Goal: Information Seeking & Learning: Check status

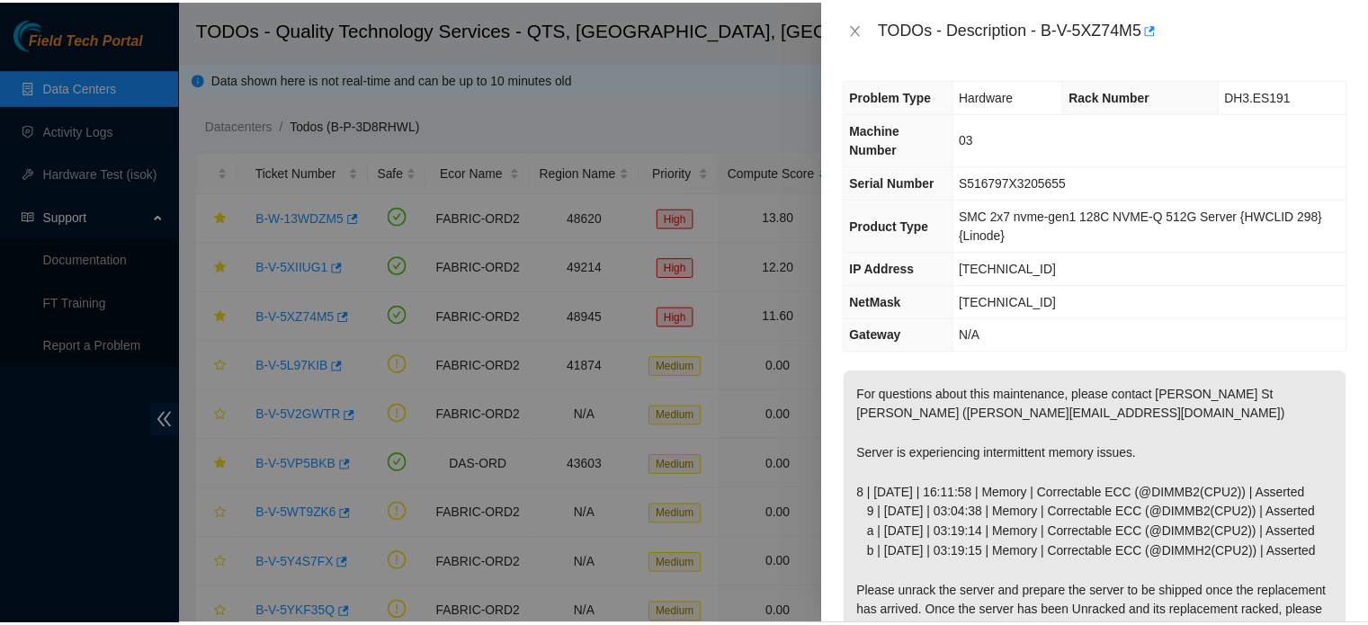
scroll to position [255, 0]
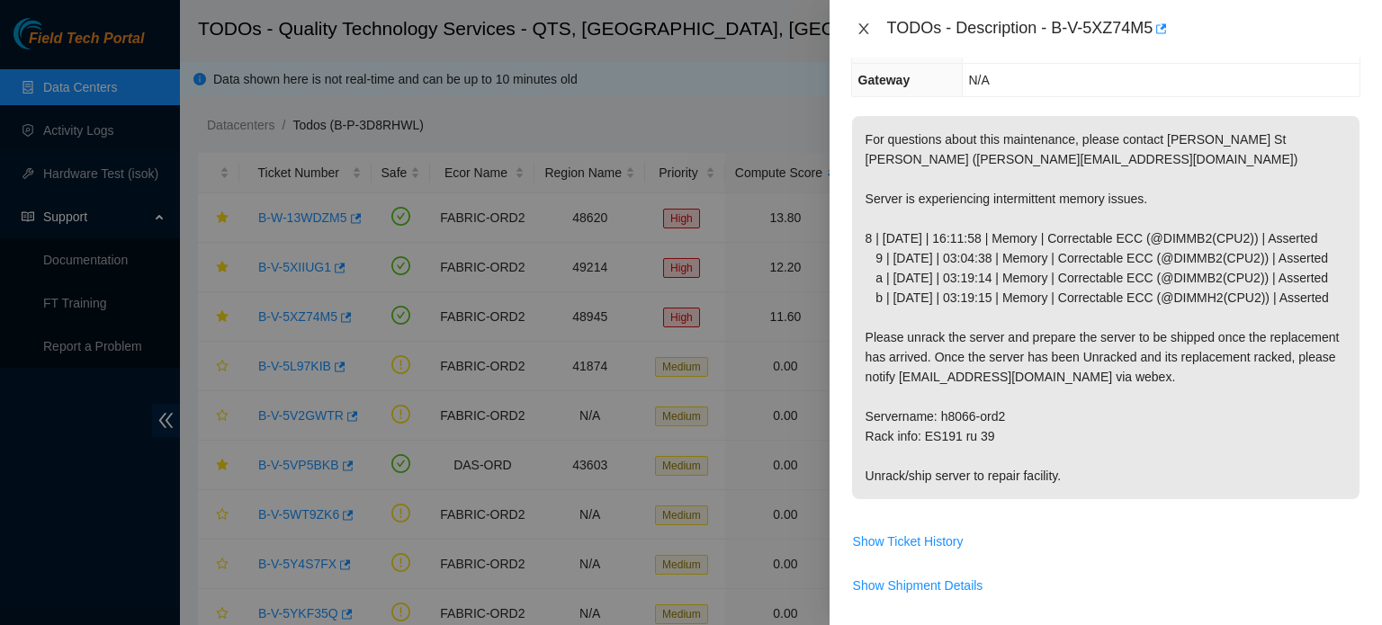
click at [863, 24] on icon "close" at bounding box center [863, 29] width 14 height 14
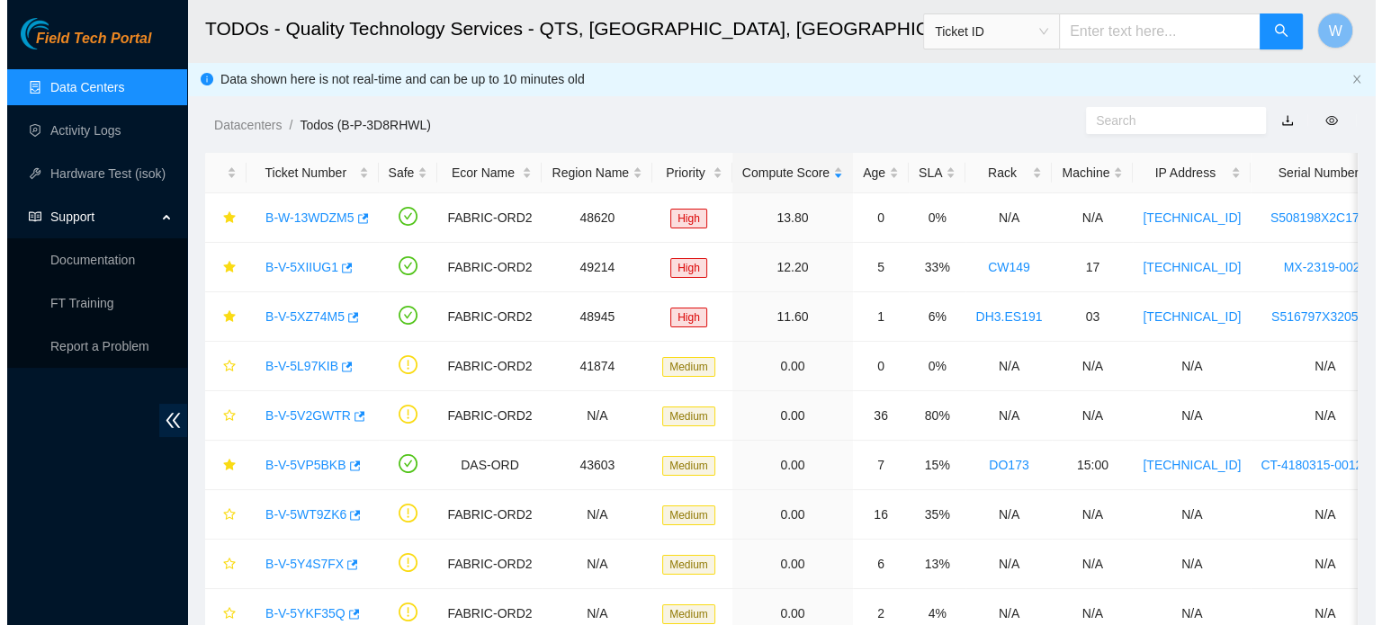
scroll to position [275, 0]
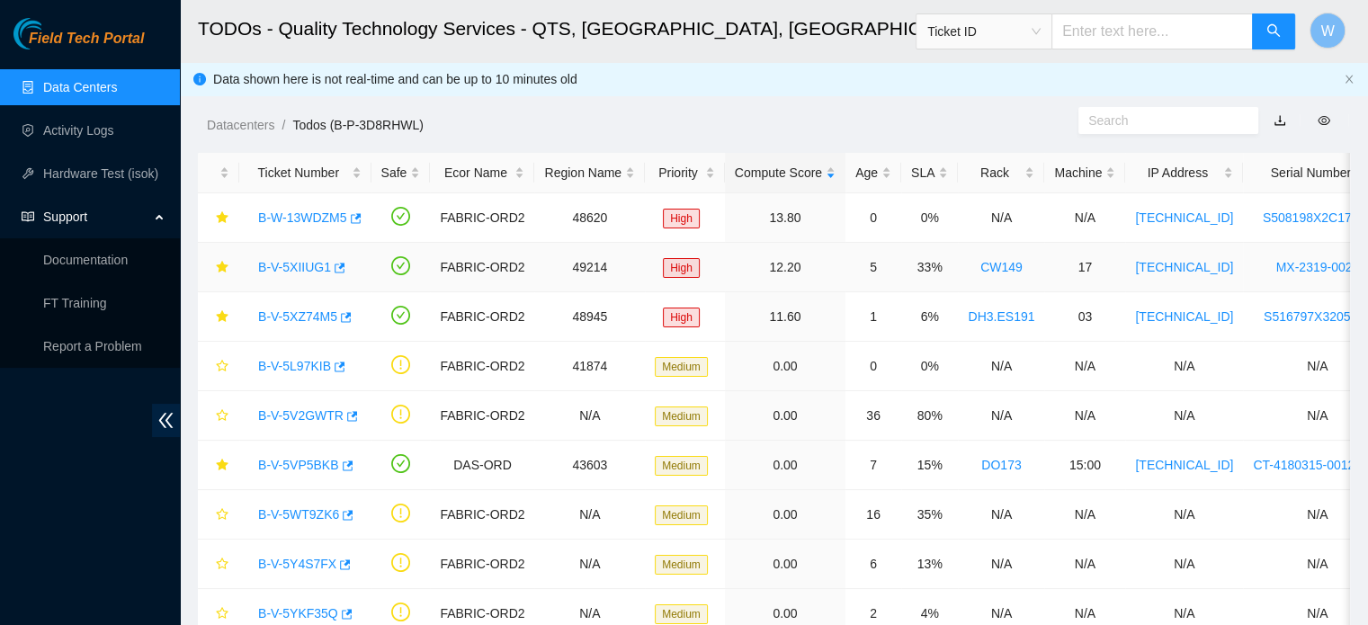
click at [307, 269] on link "B-V-5XIIUG1" at bounding box center [294, 267] width 73 height 14
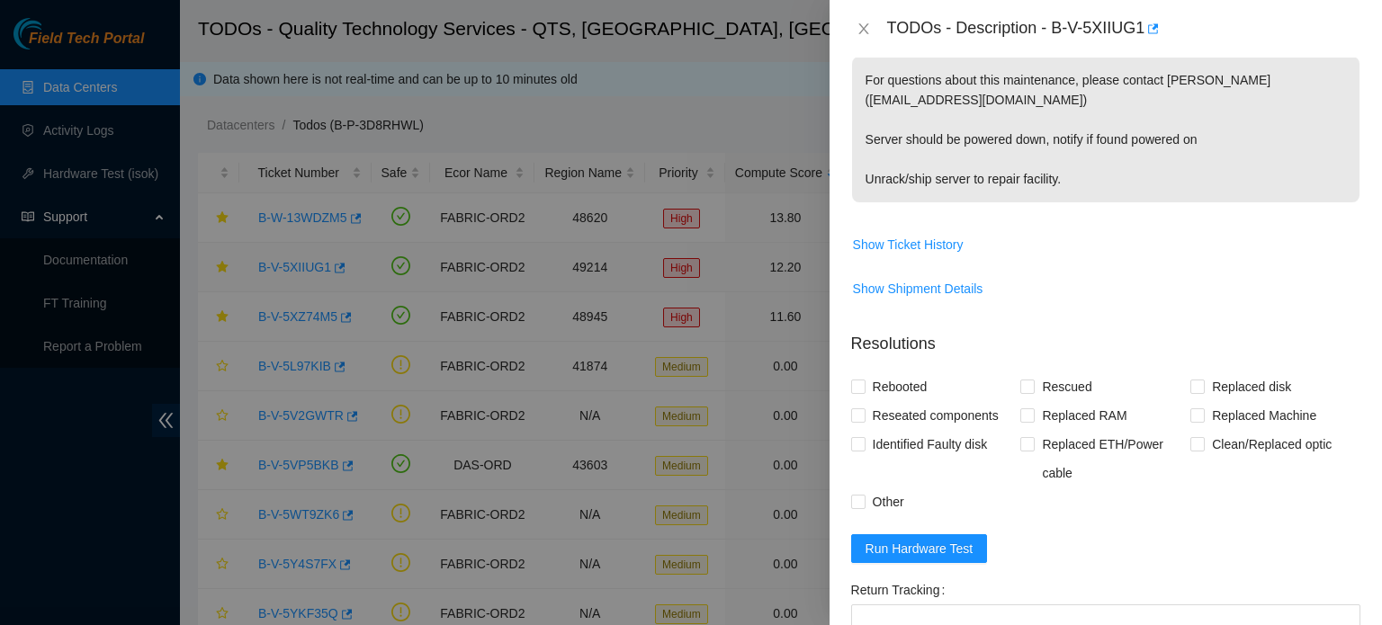
scroll to position [216, 0]
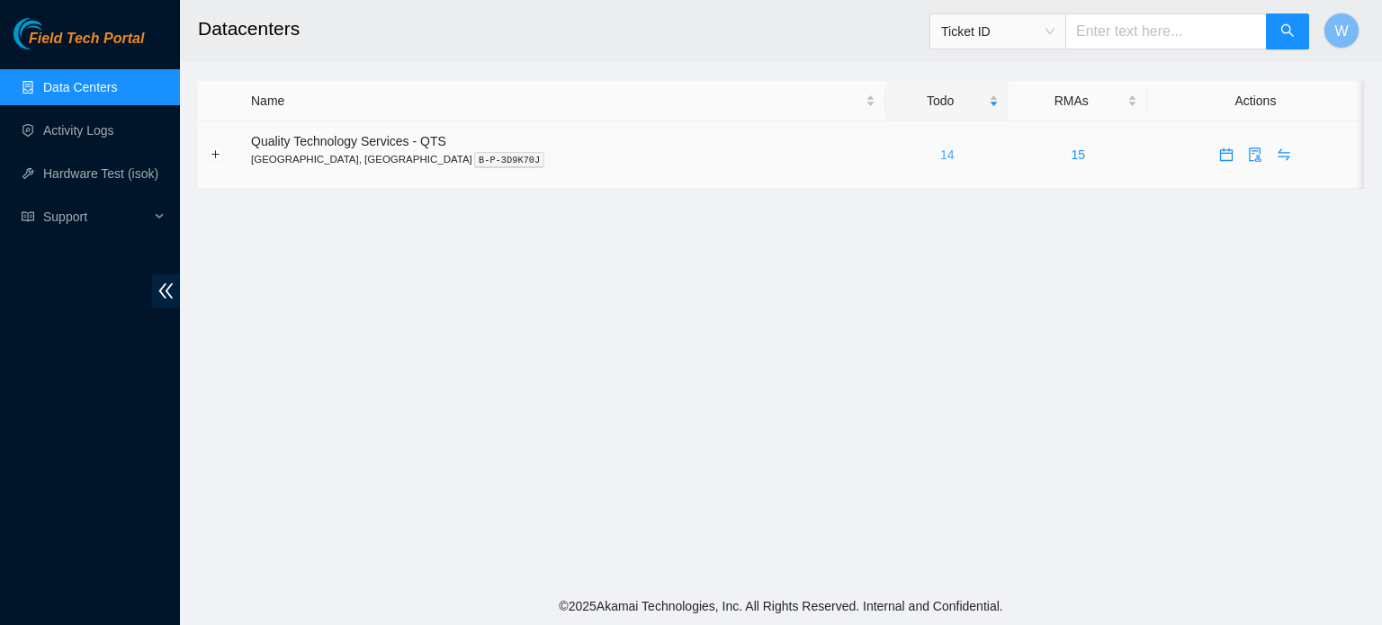
click at [940, 152] on link "14" at bounding box center [947, 155] width 14 height 14
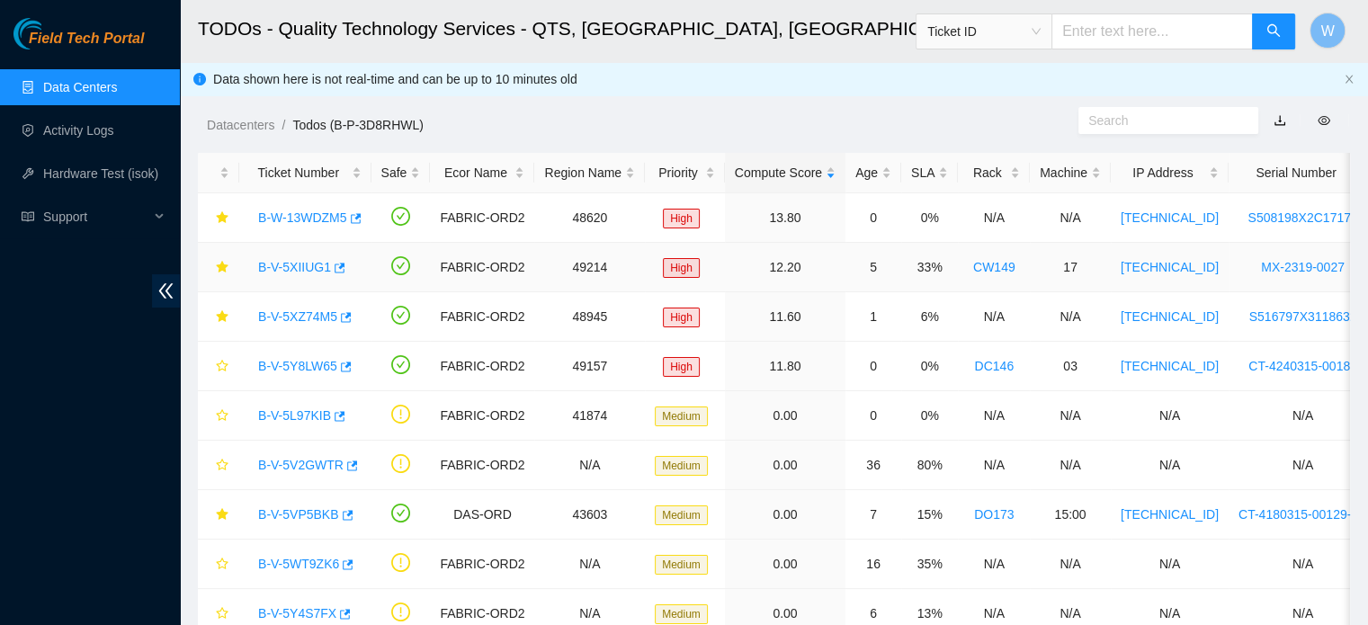
click at [318, 268] on link "B-V-5XIIUG1" at bounding box center [294, 267] width 73 height 14
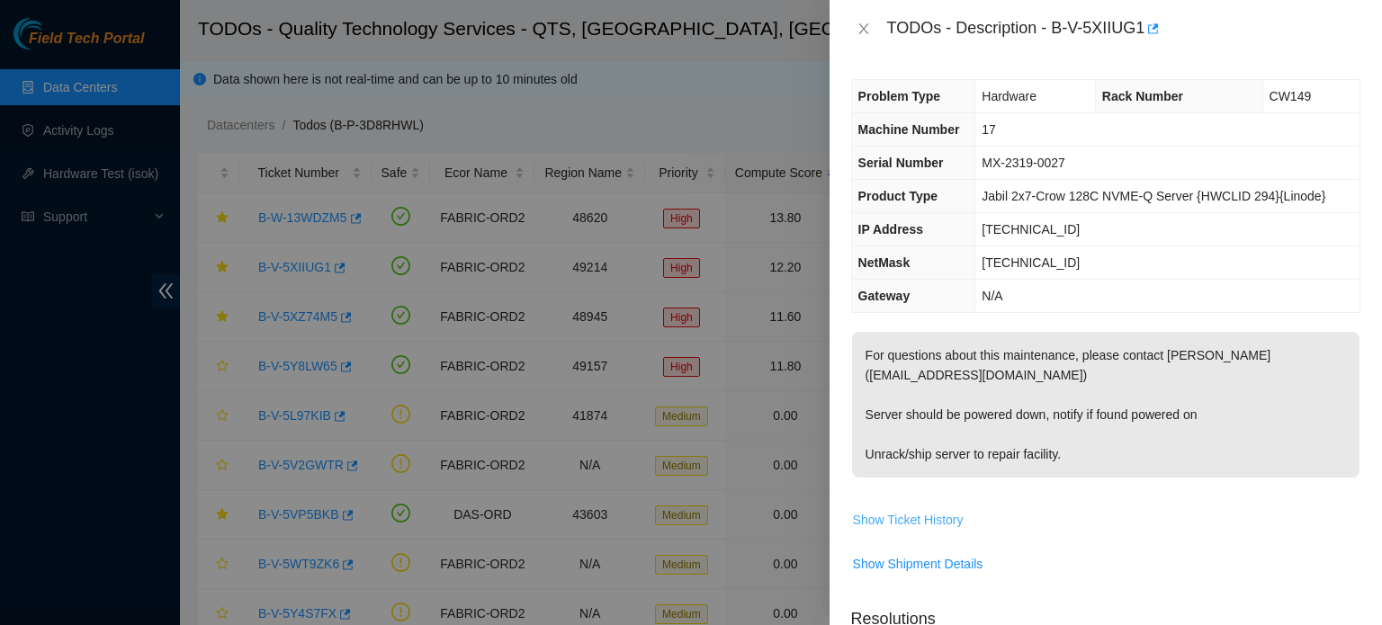
click at [910, 521] on span "Show Ticket History" at bounding box center [908, 520] width 111 height 20
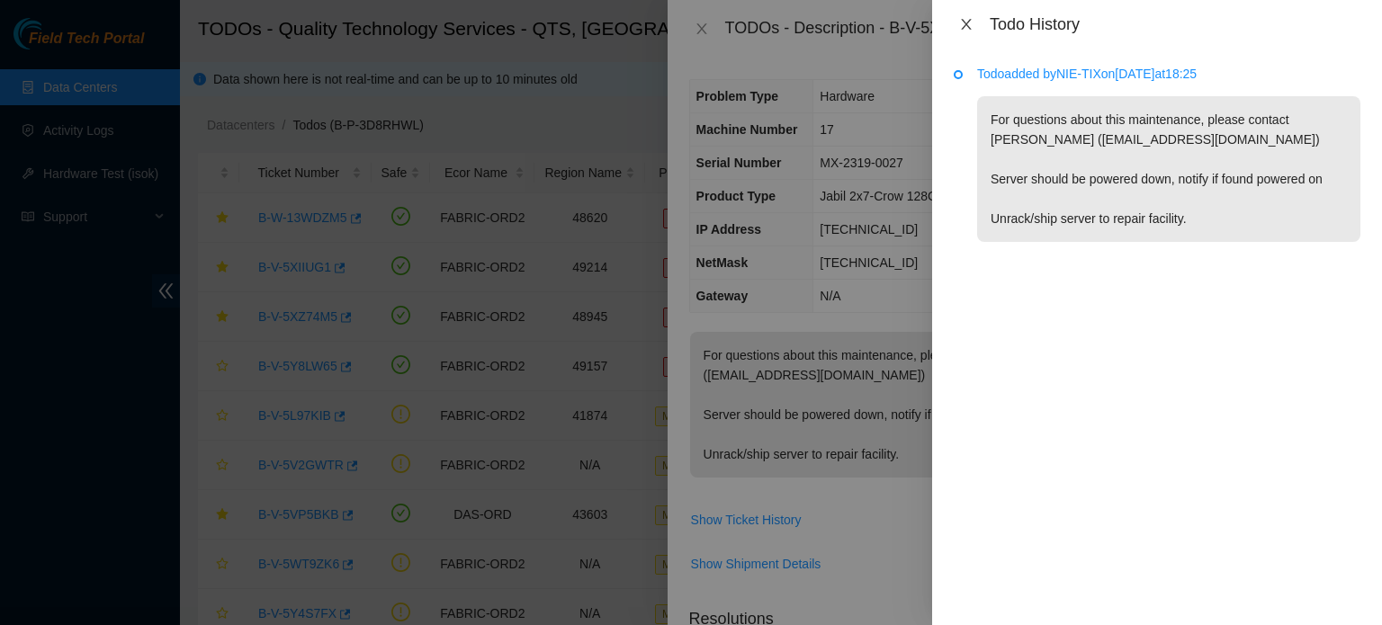
click at [963, 24] on icon "close" at bounding box center [966, 24] width 14 height 14
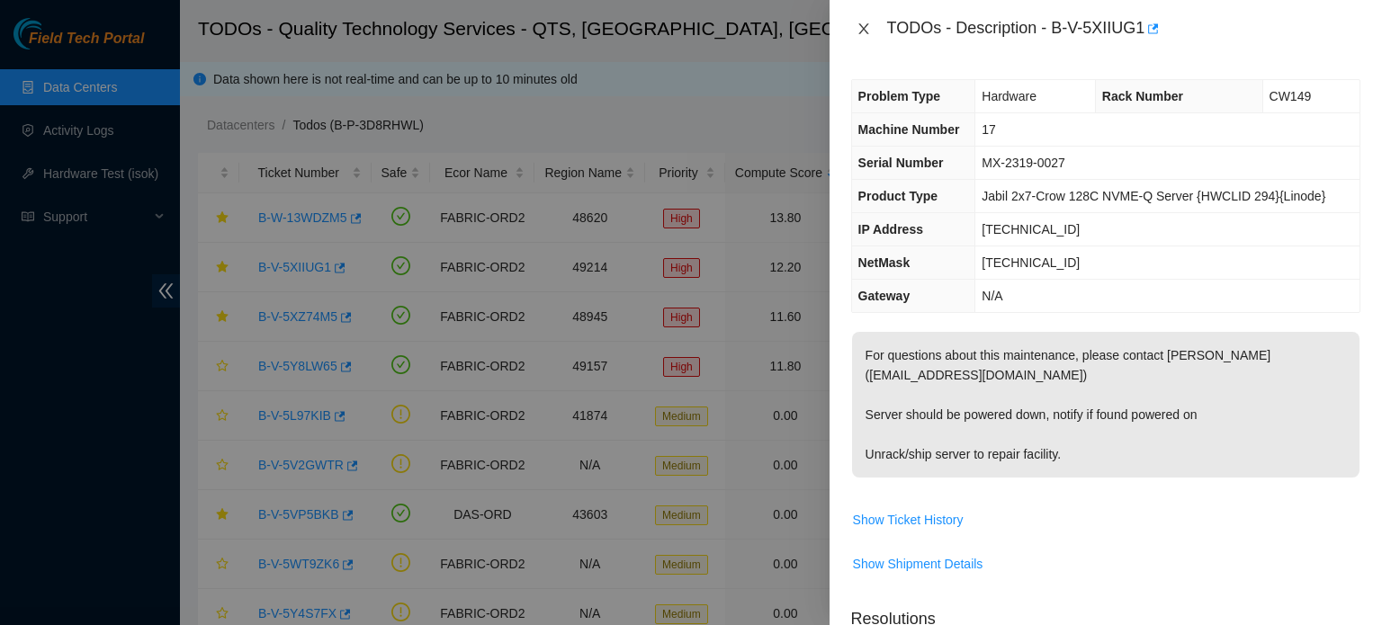
click at [859, 28] on icon "close" at bounding box center [863, 29] width 14 height 14
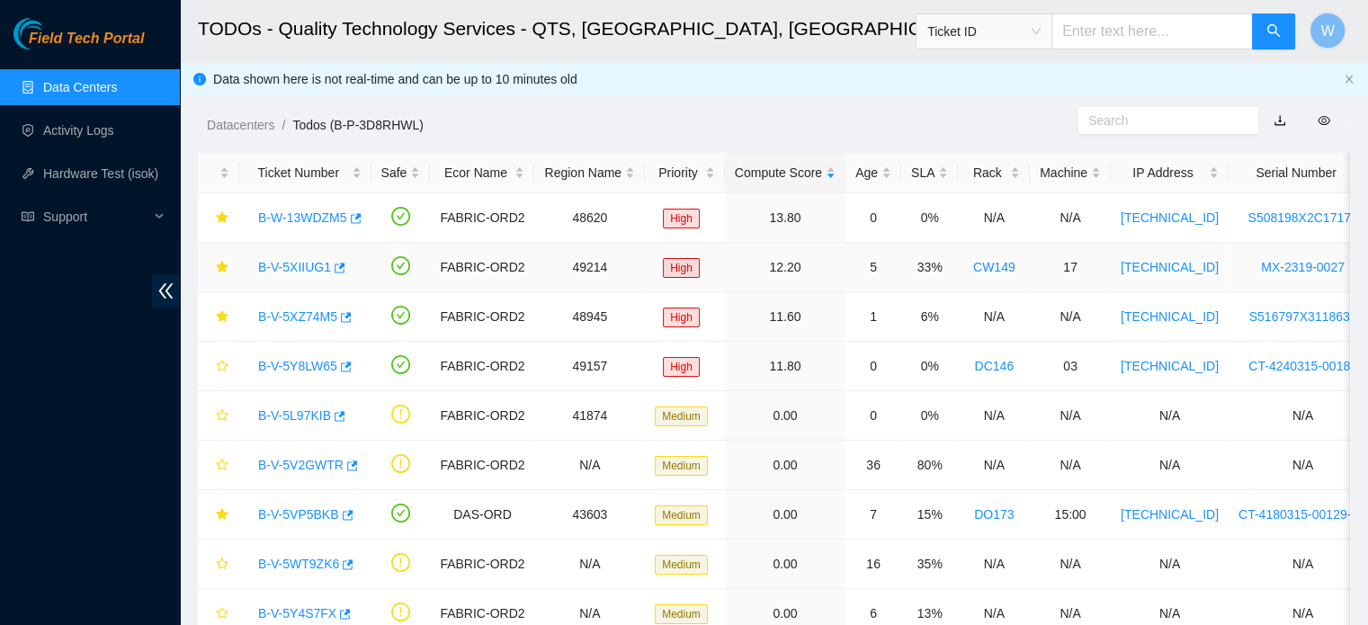
click at [307, 262] on link "B-V-5XIIUG1" at bounding box center [294, 267] width 73 height 14
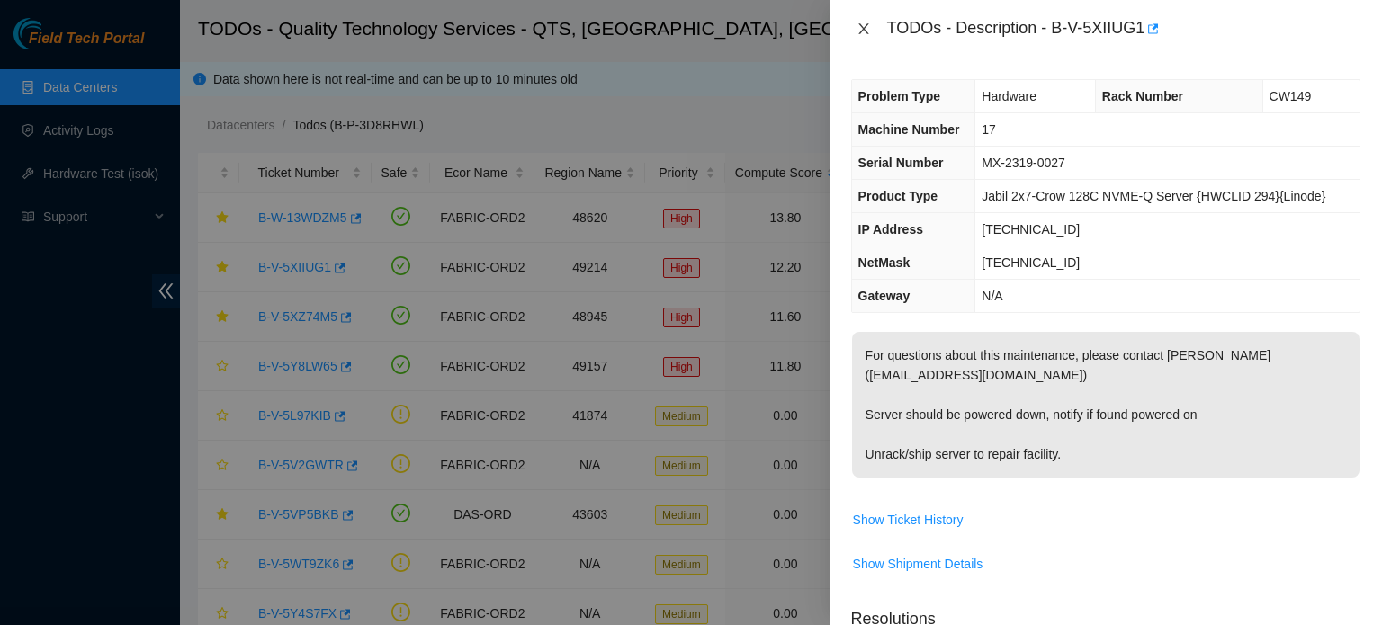
click at [864, 28] on icon "close" at bounding box center [863, 28] width 10 height 11
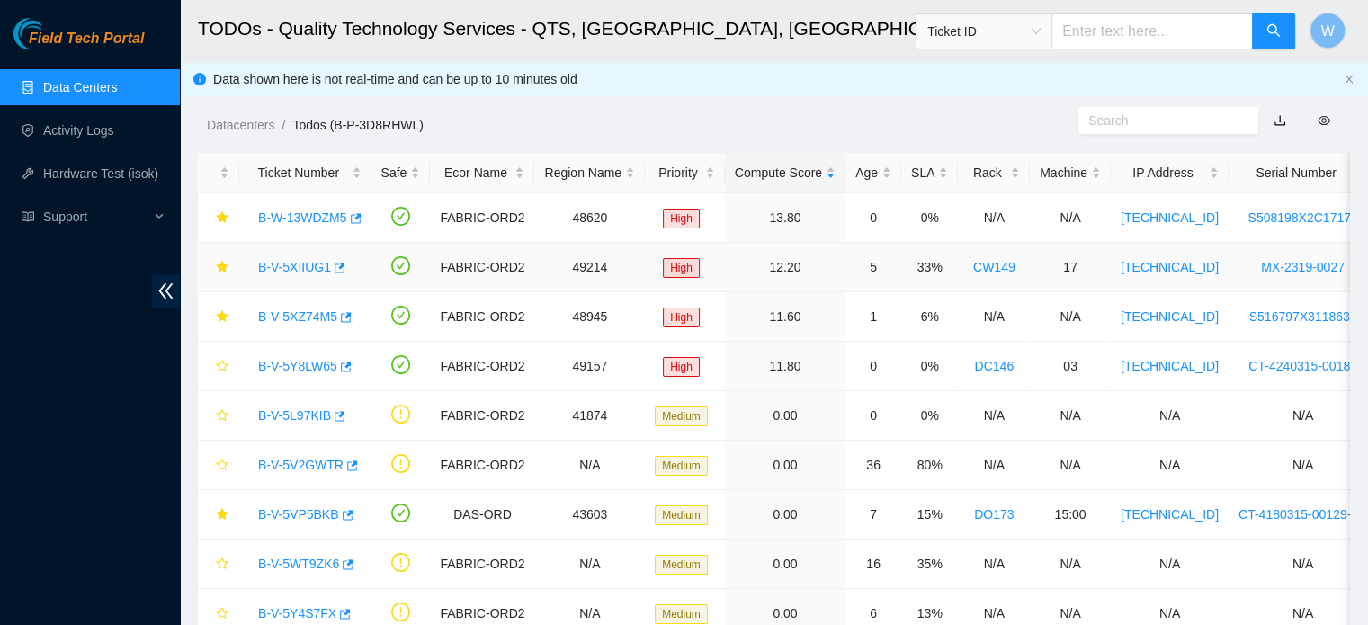
click at [320, 264] on link "B-V-5XIIUG1" at bounding box center [294, 267] width 73 height 14
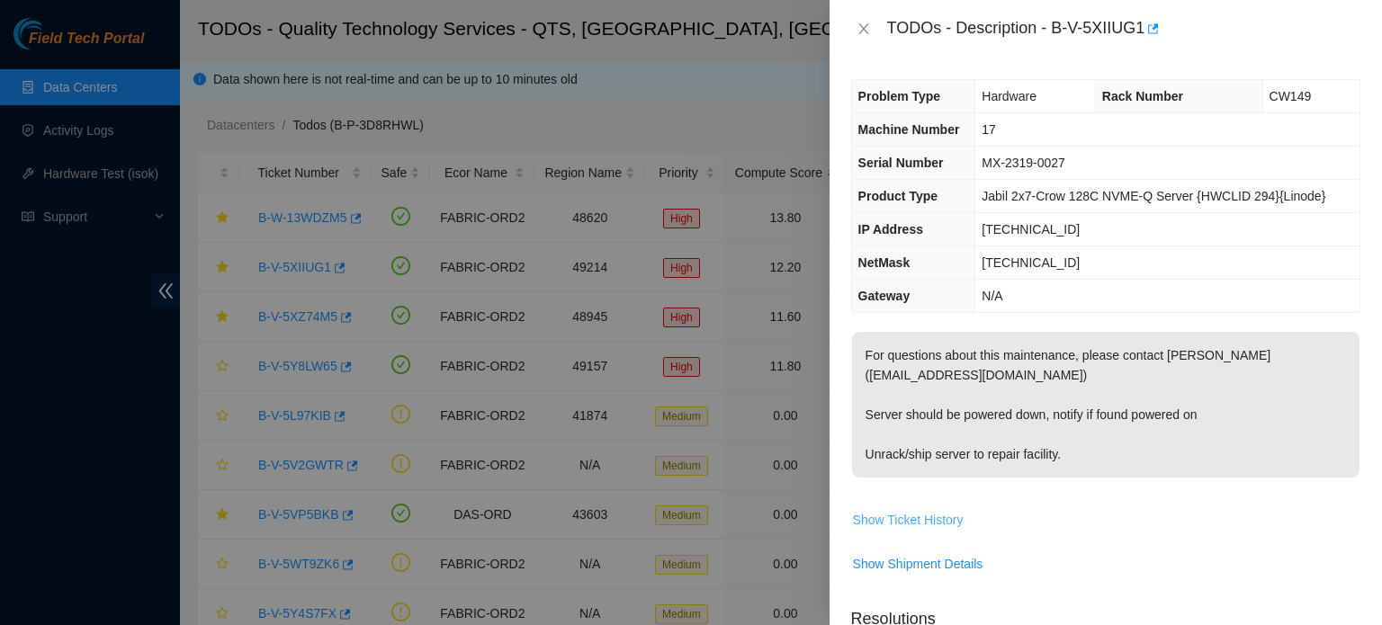
click at [932, 517] on span "Show Ticket History" at bounding box center [908, 520] width 111 height 20
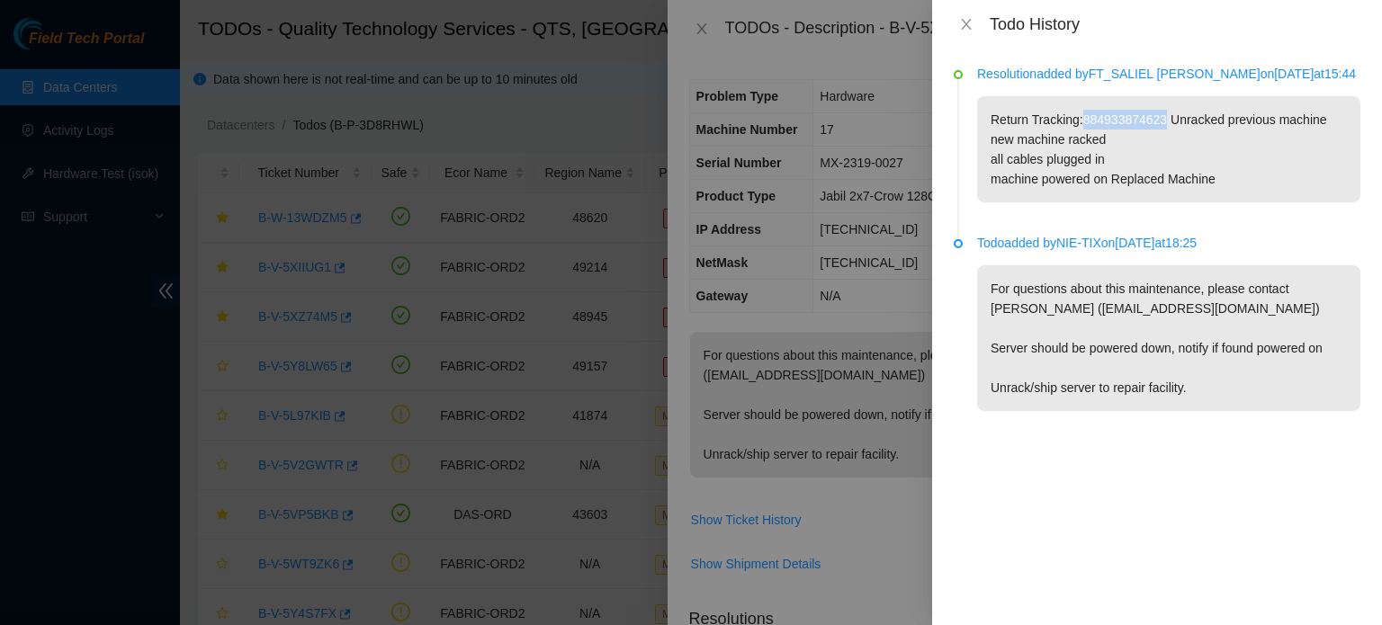
drag, startPoint x: 1081, startPoint y: 115, endPoint x: 1161, endPoint y: 112, distance: 80.1
click at [1161, 118] on p "Return Tracking:884933874623 Unracked previous machine new machine racked all c…" at bounding box center [1168, 149] width 383 height 106
click at [966, 22] on icon "close" at bounding box center [966, 24] width 14 height 14
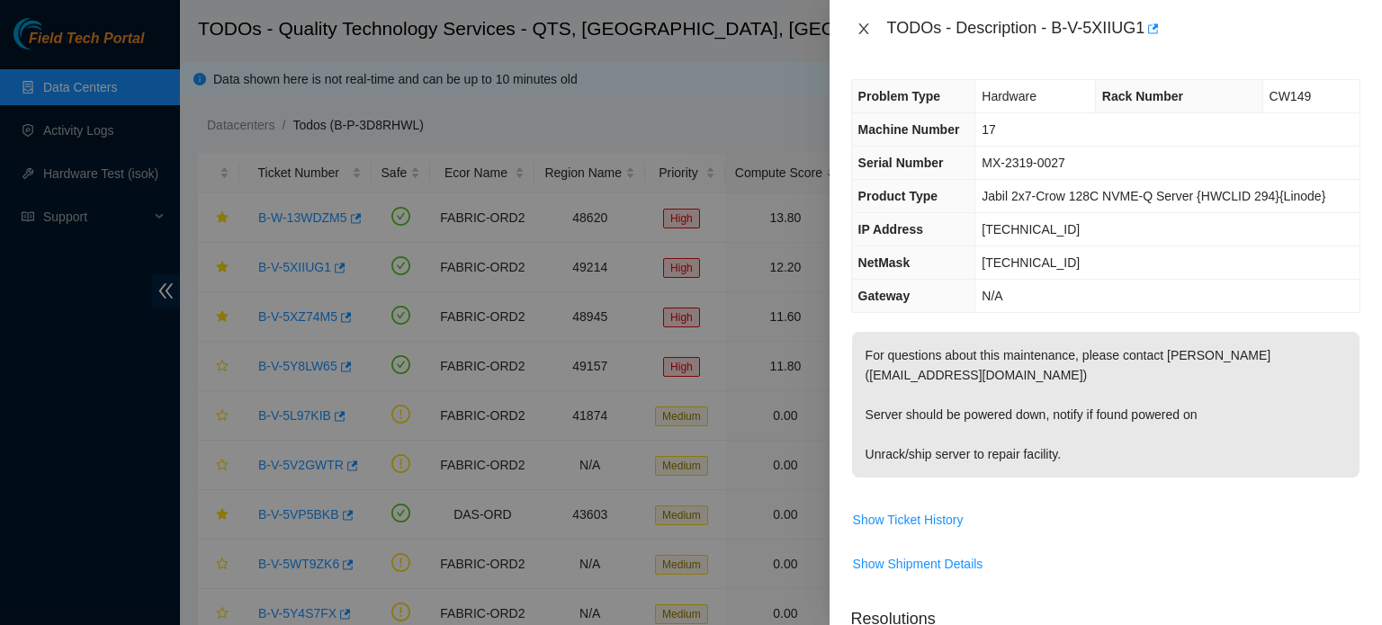
click at [860, 24] on icon "close" at bounding box center [863, 28] width 10 height 11
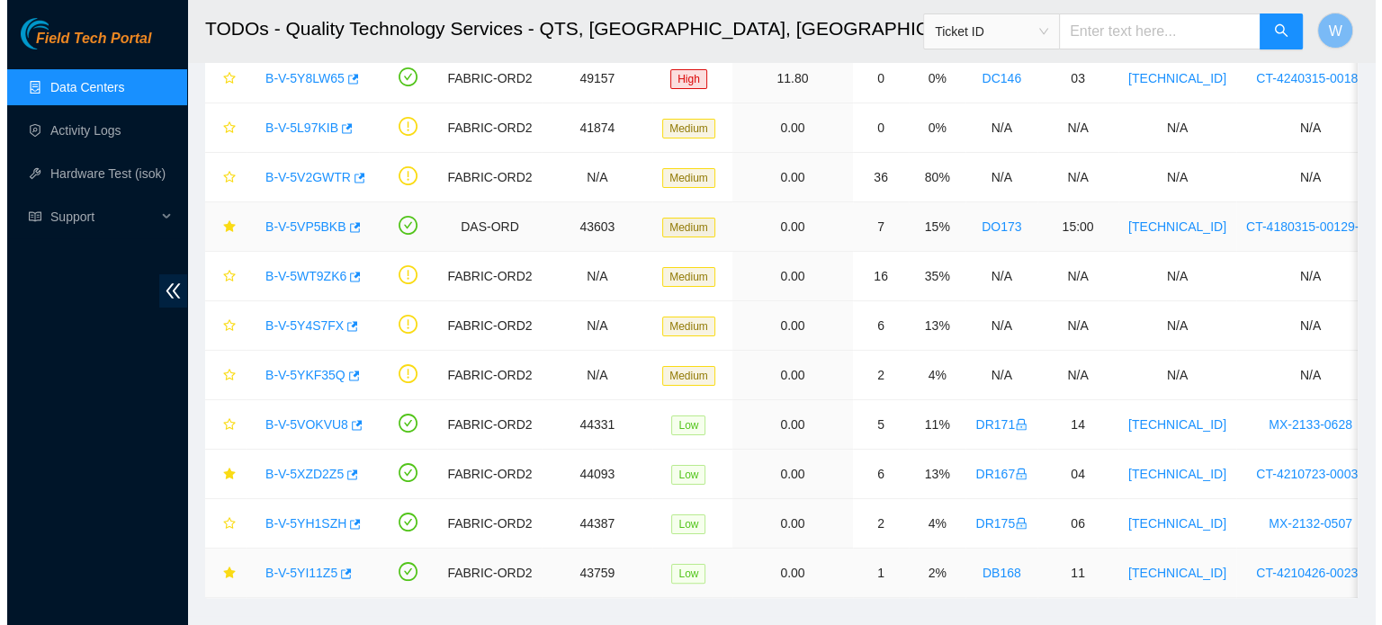
scroll to position [327, 0]
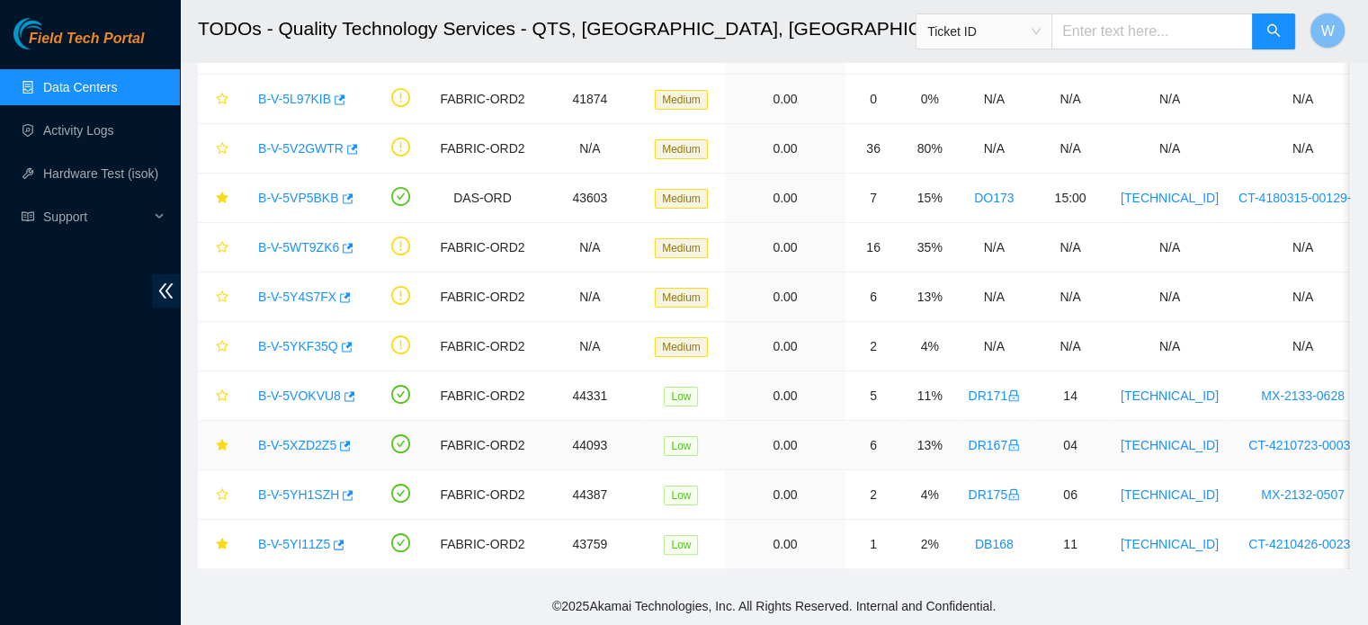
click at [306, 438] on link "B-V-5XZD2Z5" at bounding box center [297, 445] width 78 height 14
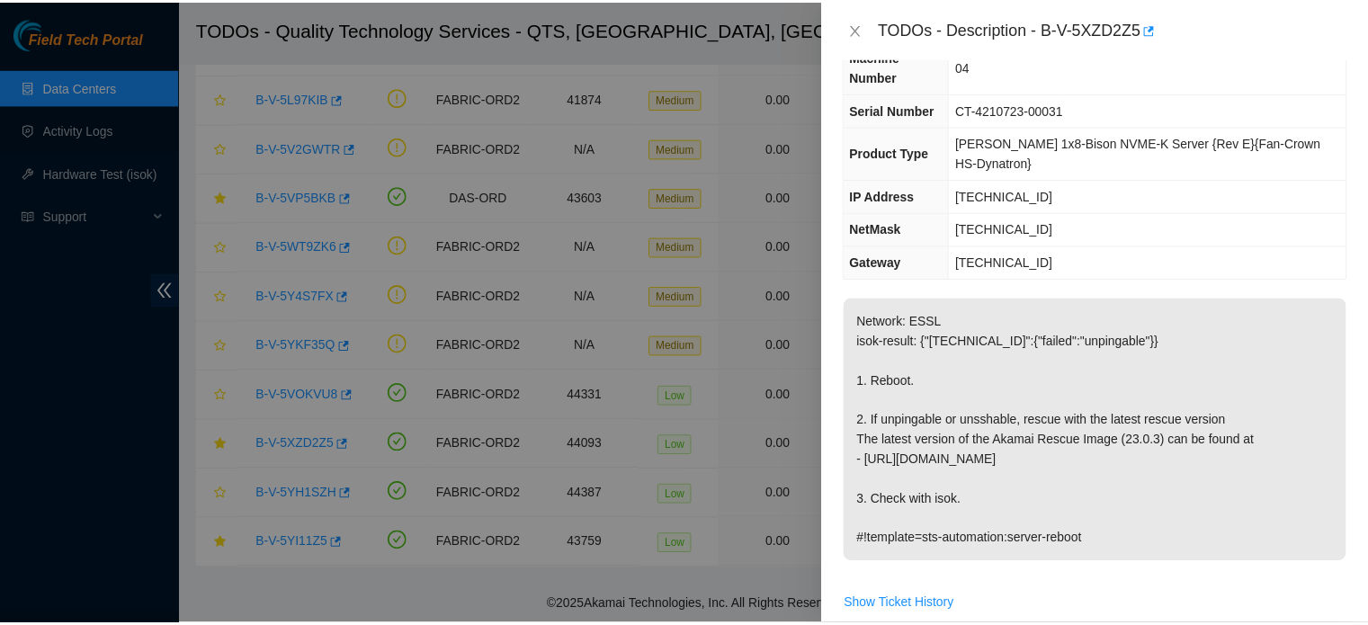
scroll to position [108, 0]
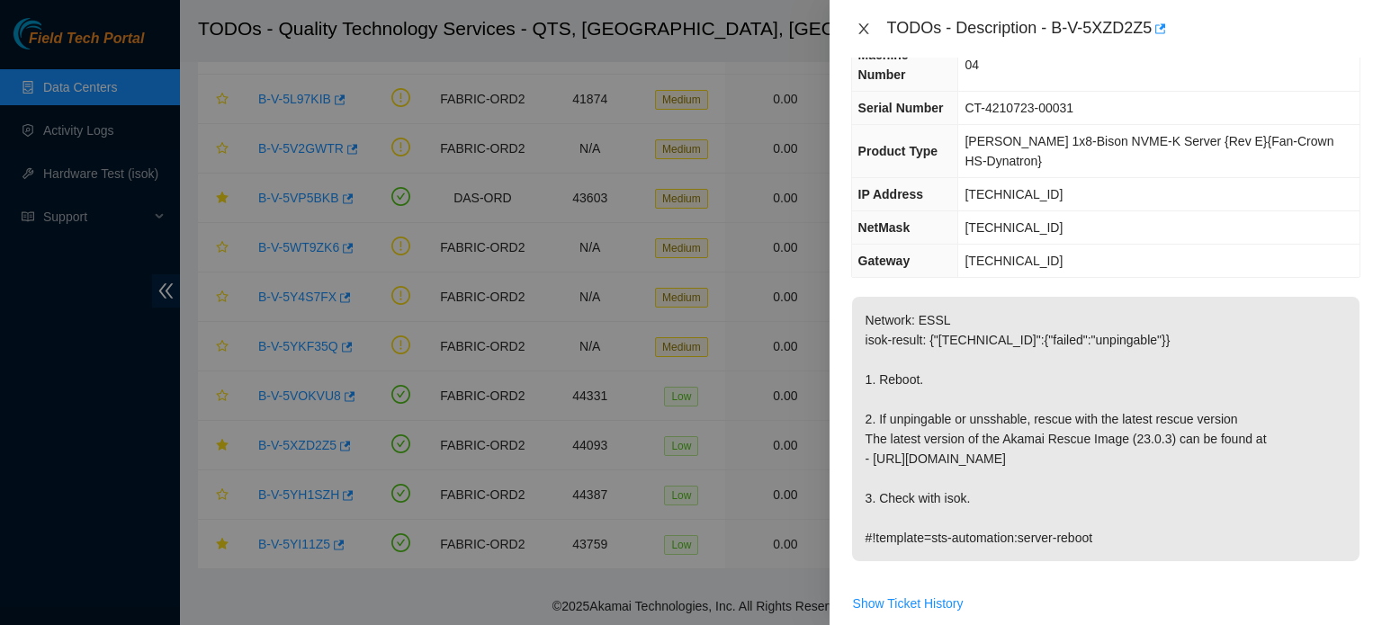
click at [863, 30] on icon "close" at bounding box center [863, 28] width 10 height 11
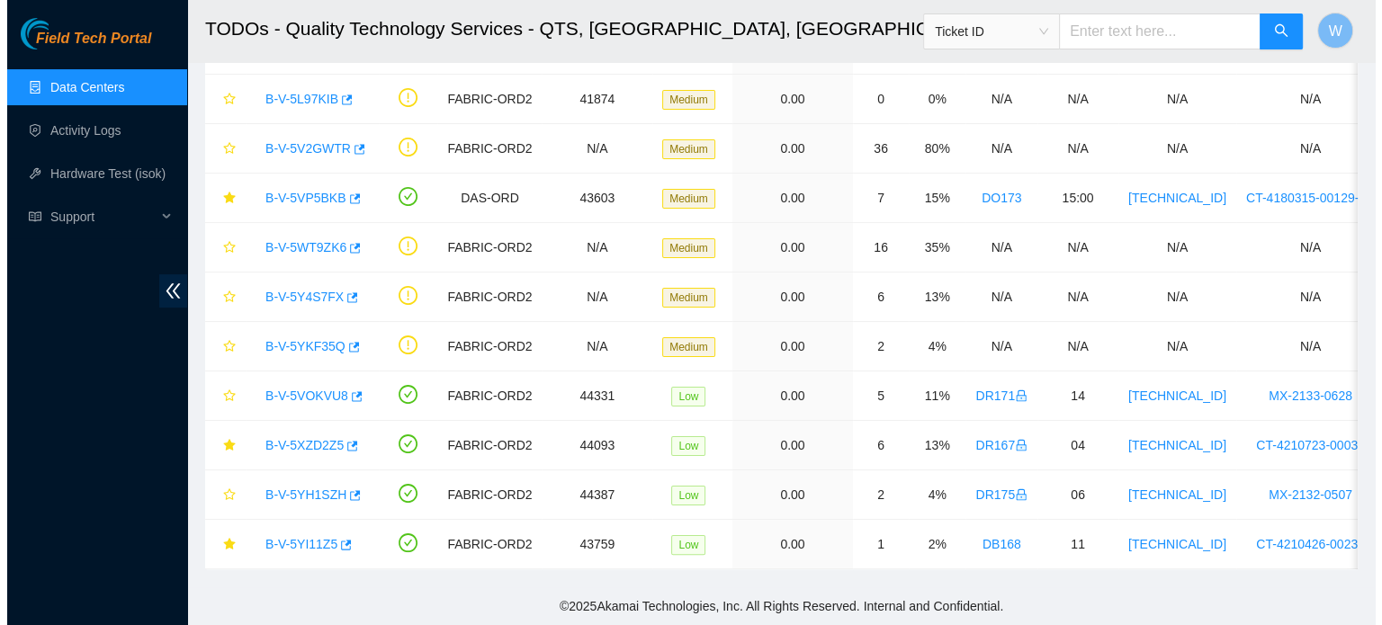
scroll to position [0, 0]
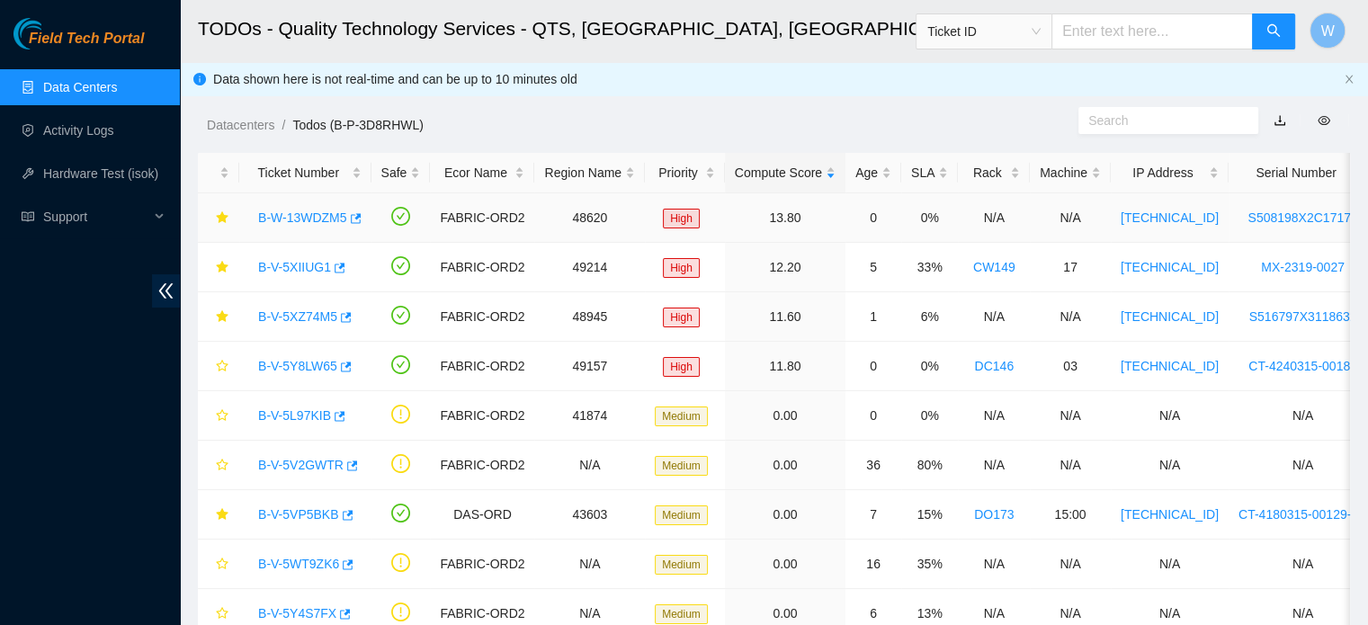
click at [313, 215] on link "B-W-13WDZM5" at bounding box center [302, 218] width 89 height 14
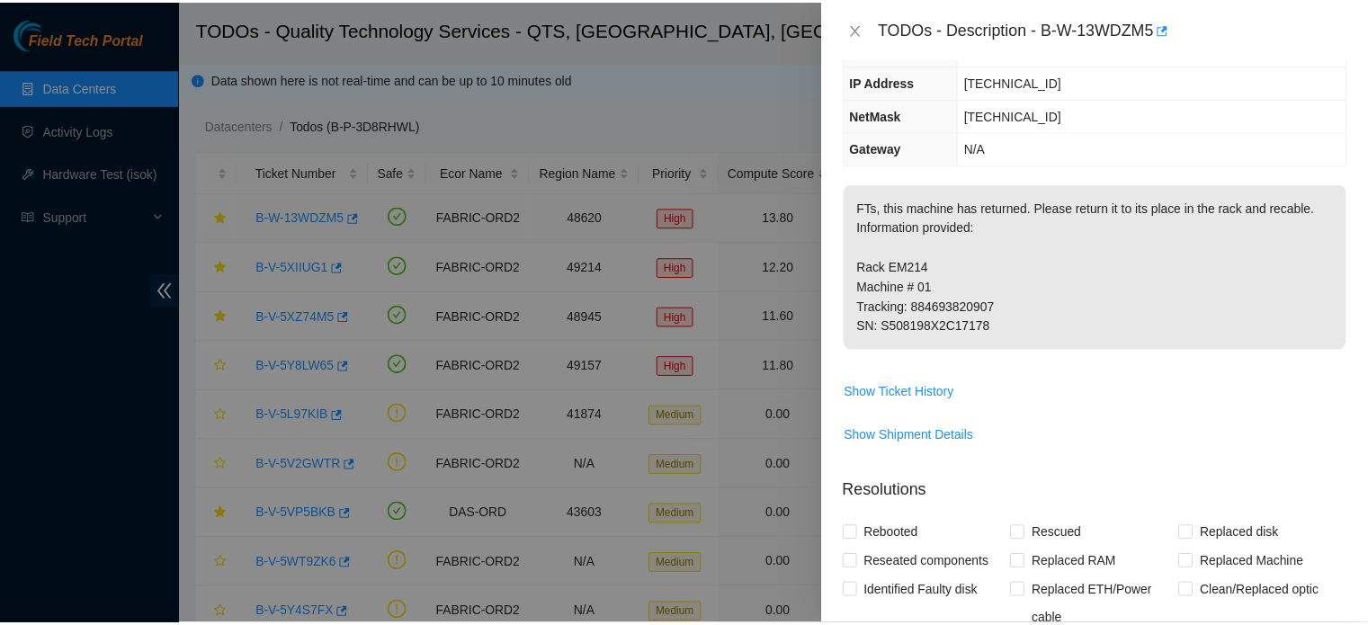
scroll to position [108, 0]
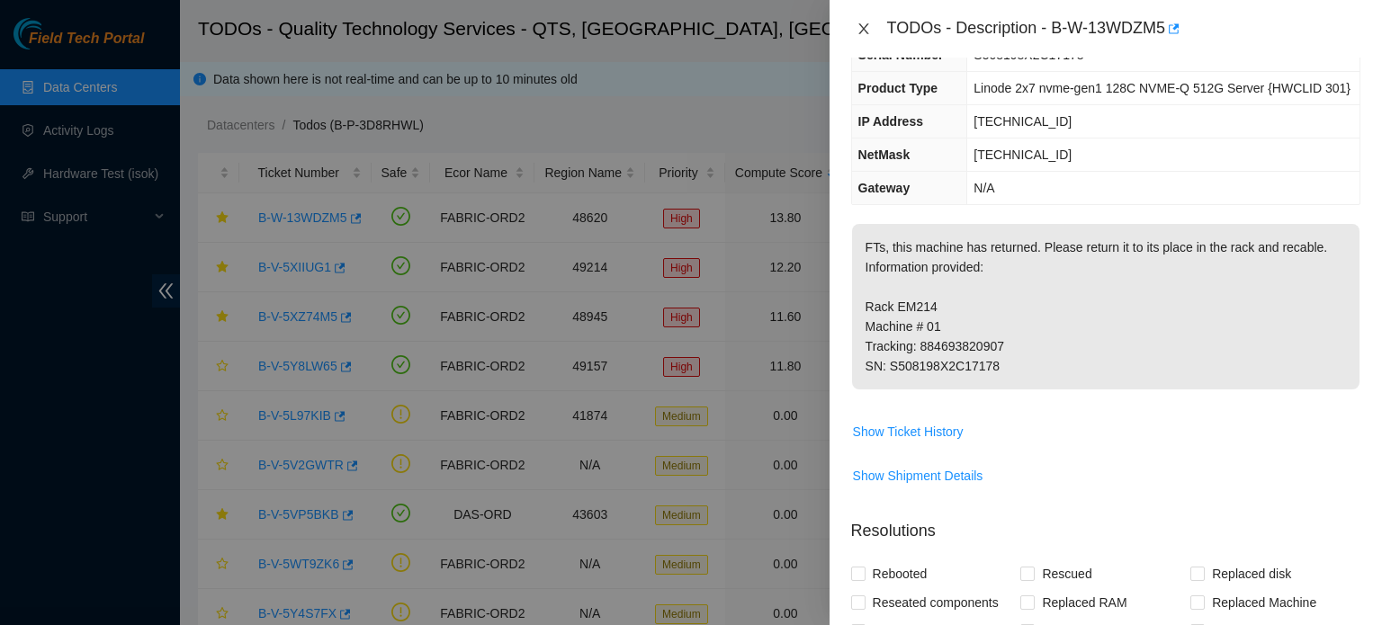
click at [865, 29] on icon "close" at bounding box center [863, 29] width 14 height 14
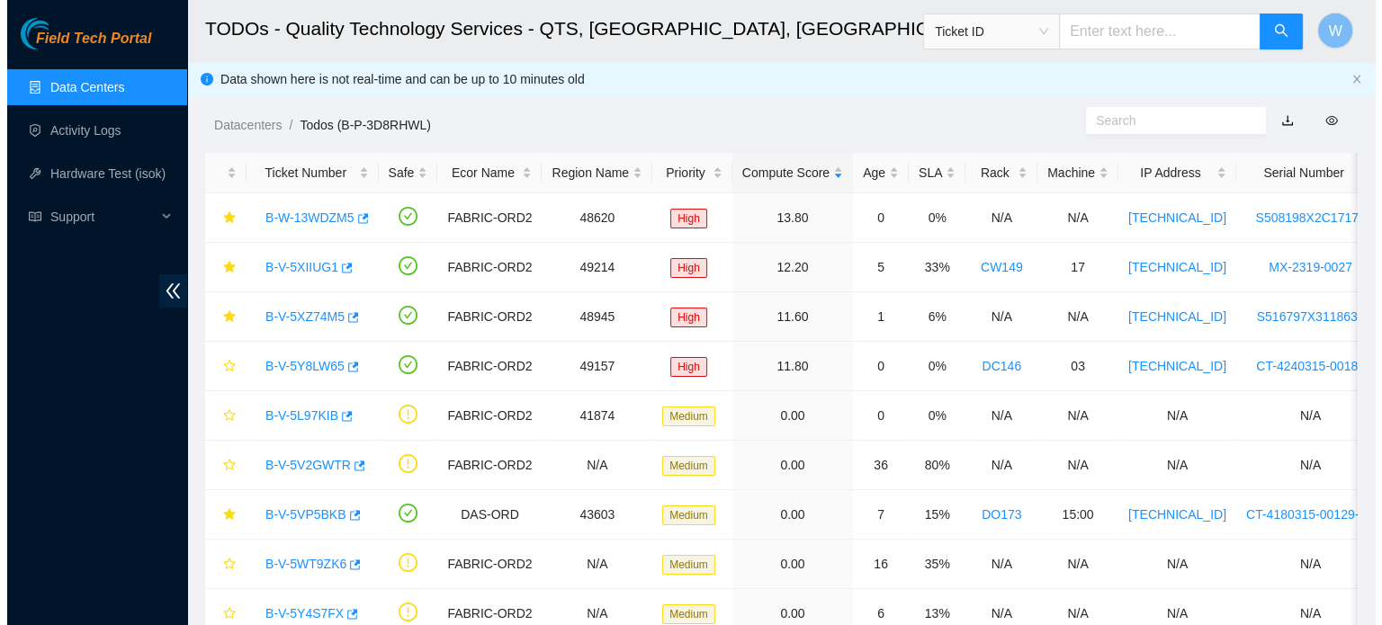
scroll to position [148, 0]
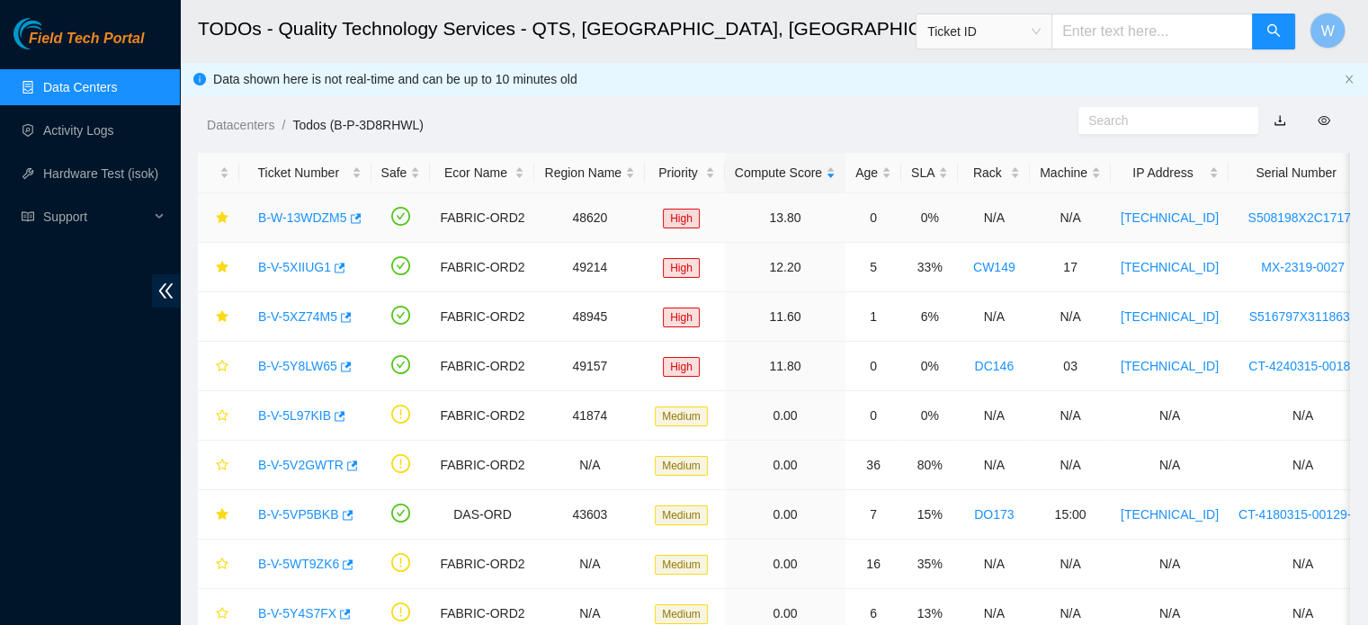
click at [329, 219] on link "B-W-13WDZM5" at bounding box center [302, 218] width 89 height 14
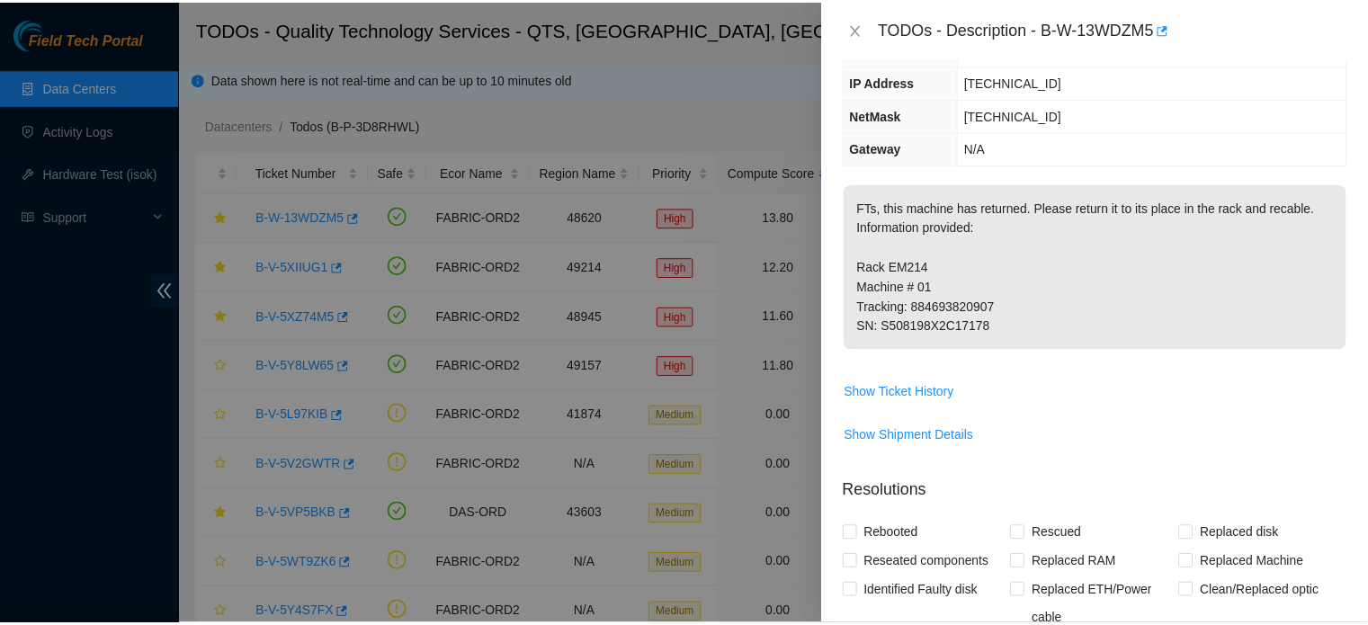
scroll to position [108, 0]
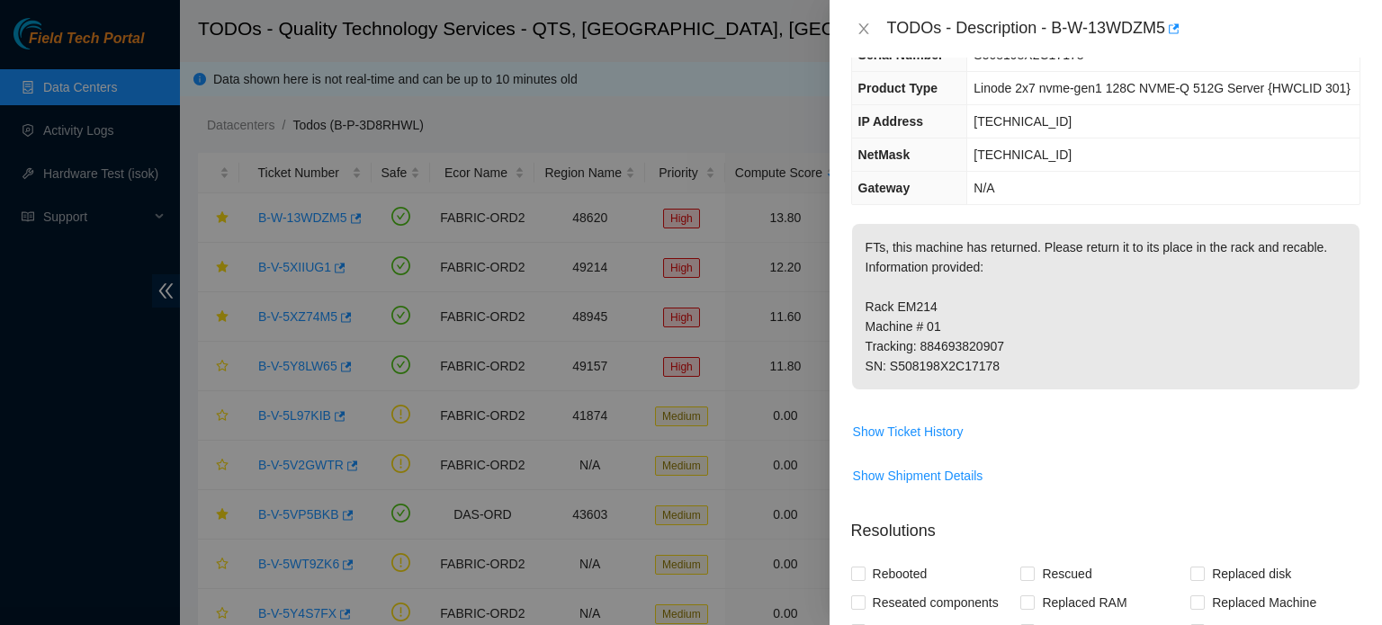
click at [288, 259] on div at bounding box center [691, 312] width 1382 height 625
click at [864, 27] on icon "close" at bounding box center [863, 28] width 10 height 11
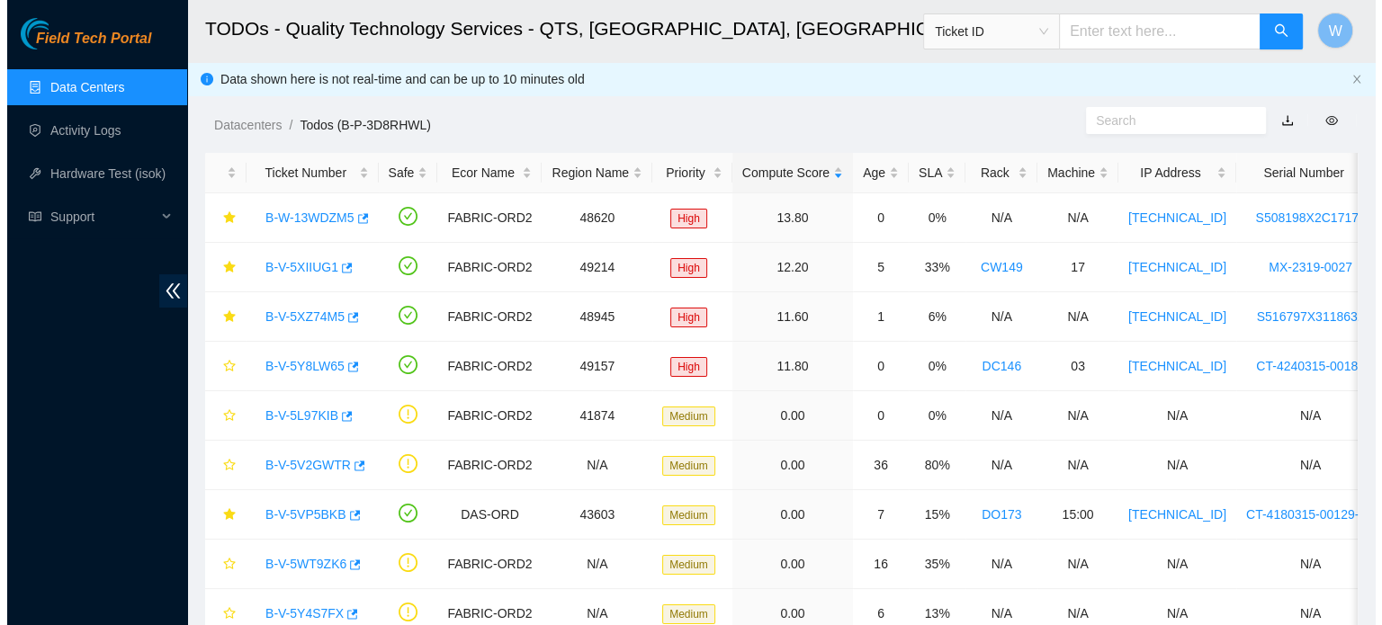
scroll to position [148, 0]
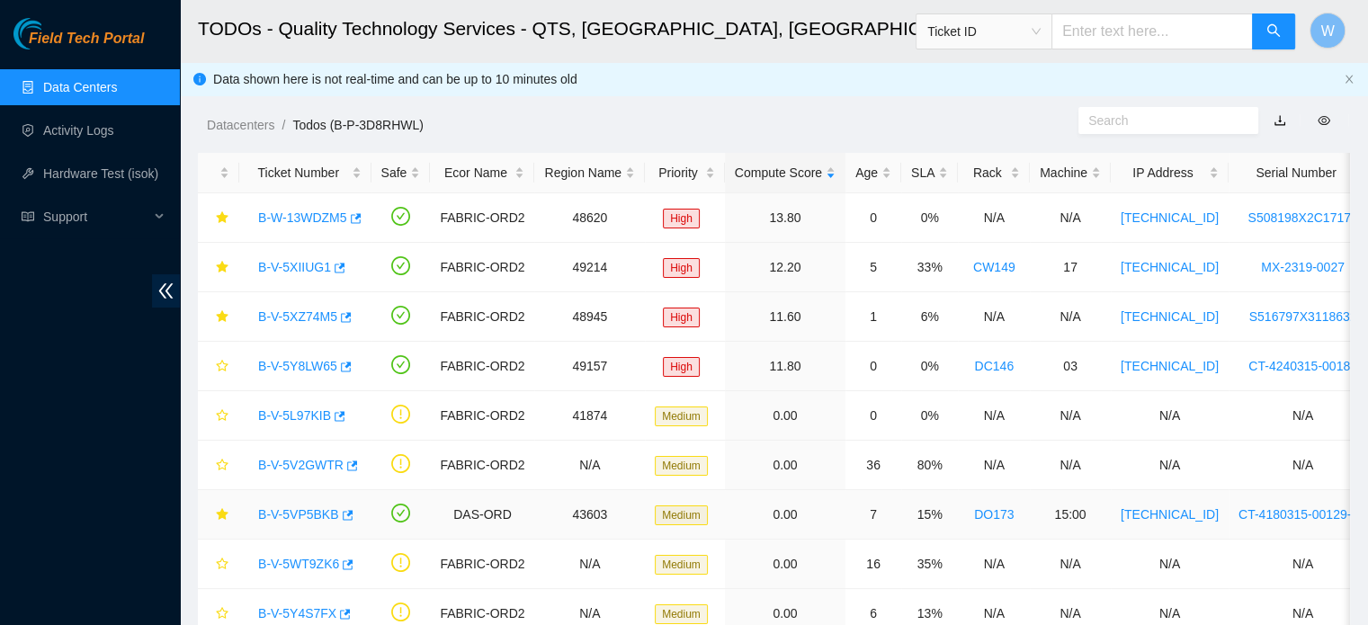
click at [308, 514] on link "B-V-5VP5BKB" at bounding box center [298, 514] width 81 height 14
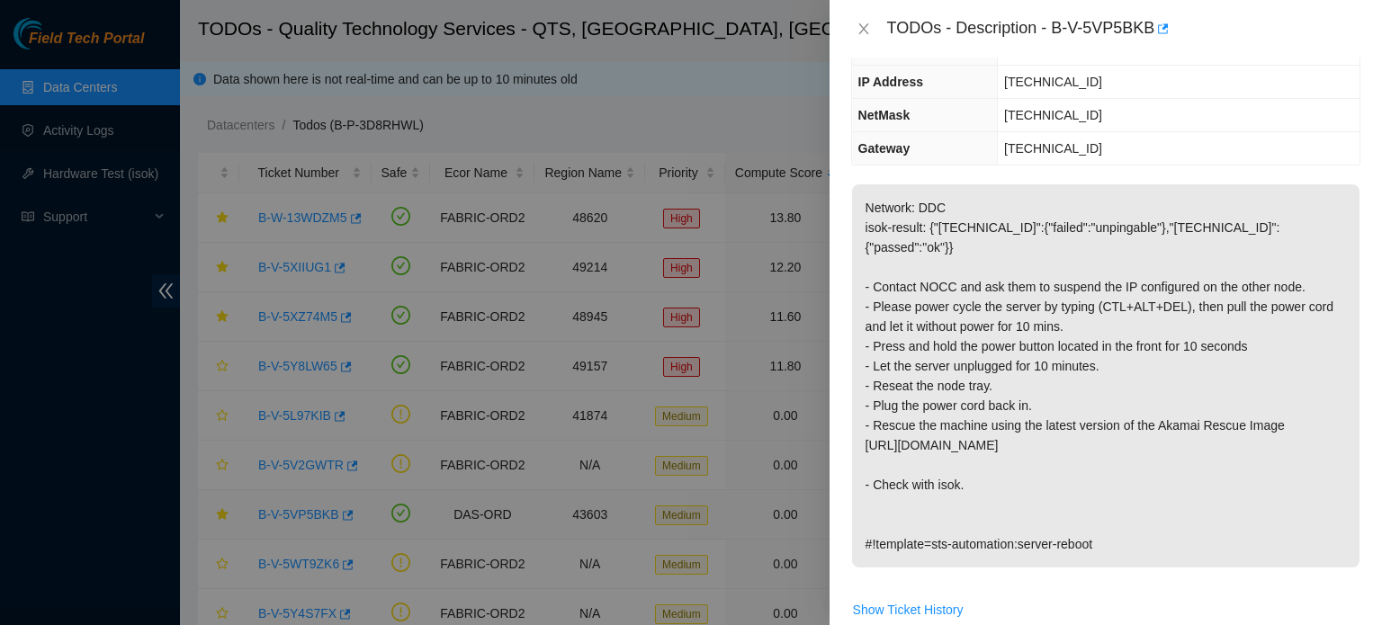
scroll to position [108, 0]
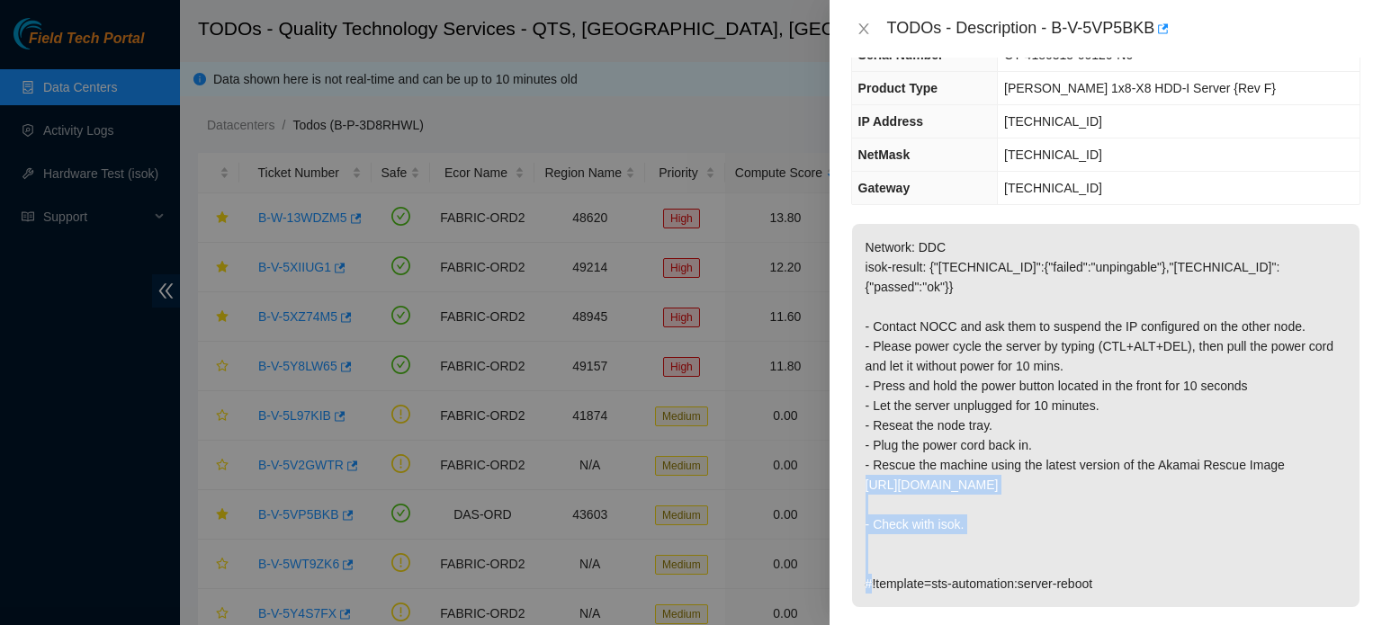
drag, startPoint x: 865, startPoint y: 463, endPoint x: 1117, endPoint y: 469, distance: 252.0
click at [1119, 474] on p "Network: DDC isok-result: {"[TECHNICAL_ID]":{"failed":"unpingable"},"[TECHNICAL…" at bounding box center [1105, 415] width 507 height 383
copy p "[URL][DOMAIN_NAME]"
